Goal: Find specific page/section: Find specific page/section

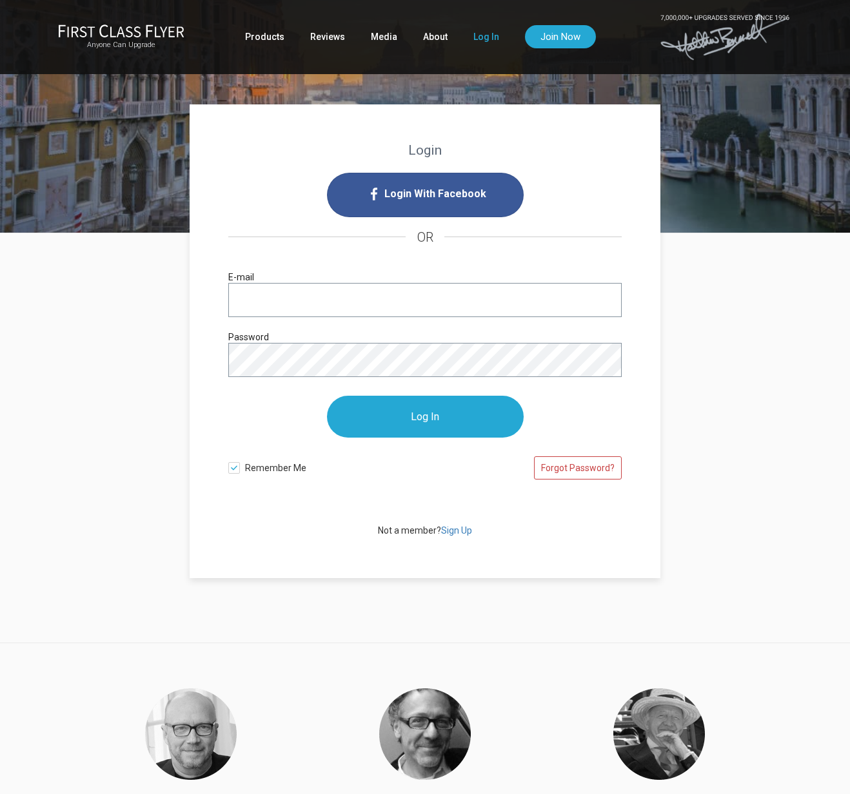
click at [406, 291] on input "E-mail" at bounding box center [424, 300] width 393 height 34
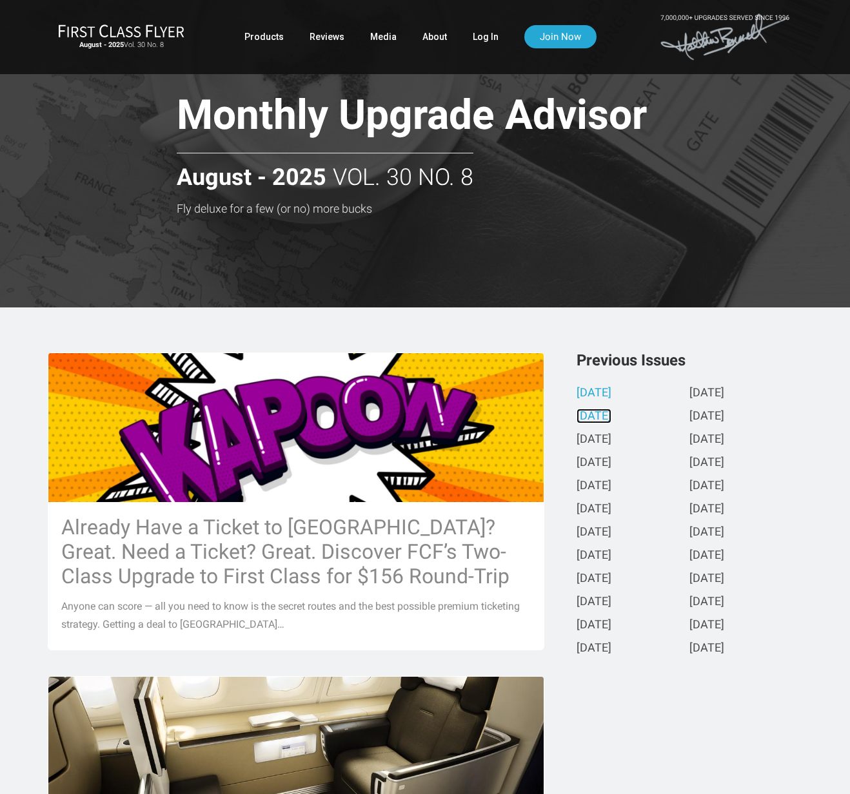
click at [608, 411] on link "[DATE]" at bounding box center [593, 417] width 35 height 14
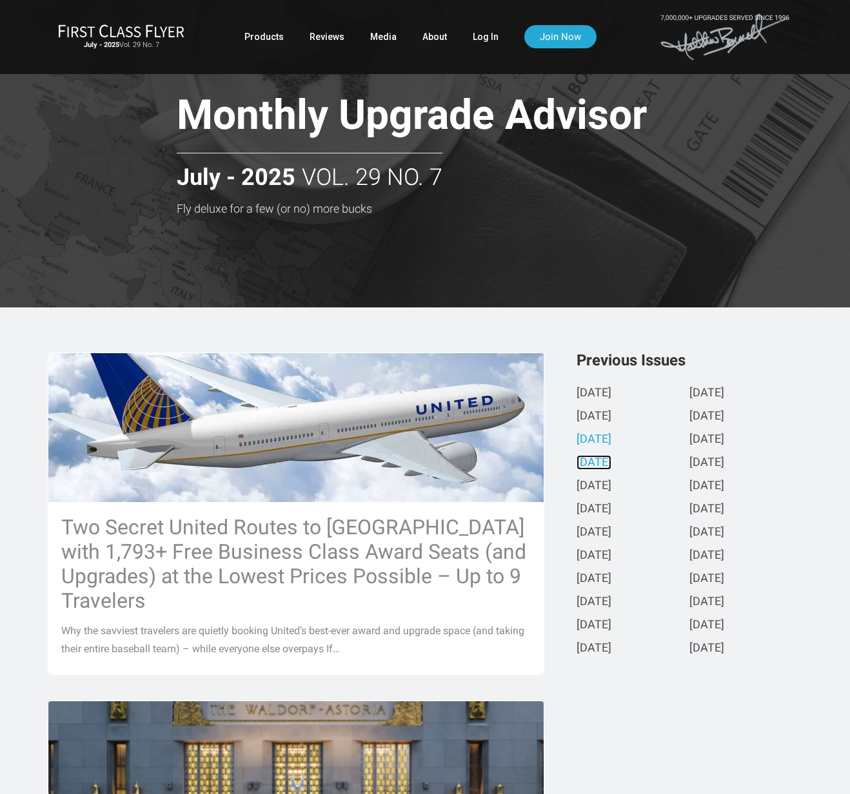
click at [606, 465] on link "June 2025" at bounding box center [593, 463] width 35 height 14
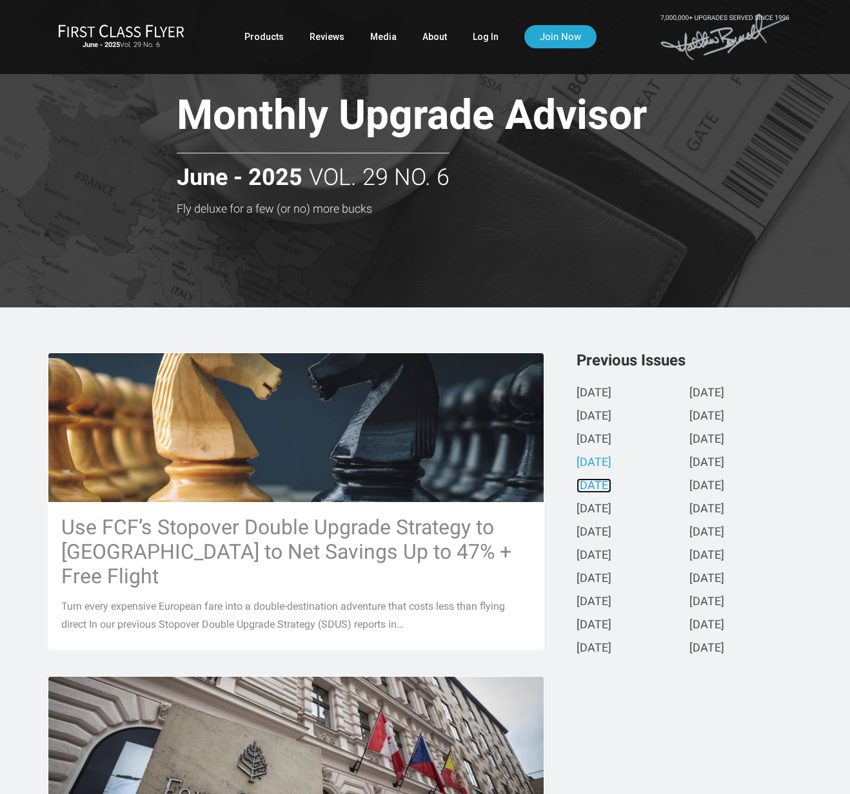
click at [607, 485] on link "May 2025" at bounding box center [593, 487] width 35 height 14
